Goal: Task Accomplishment & Management: Manage account settings

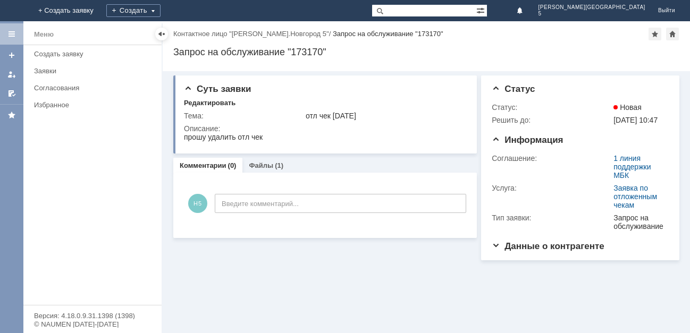
click at [13, 11] on img at bounding box center [13, 11] width 0 height 0
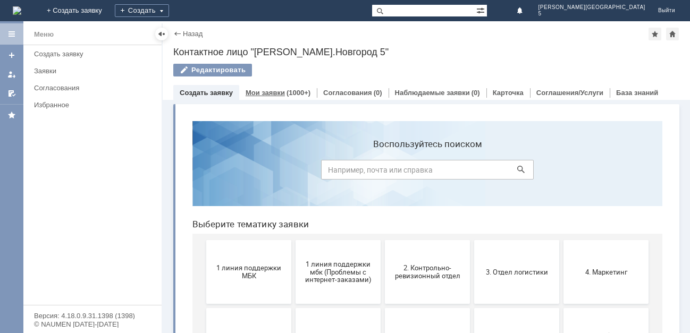
click at [279, 89] on link "Мои заявки" at bounding box center [265, 93] width 39 height 8
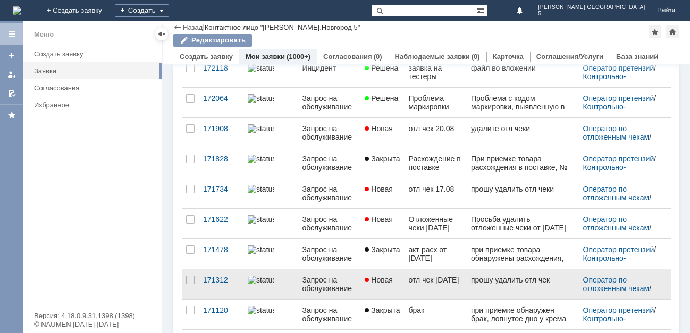
scroll to position [425, 0]
